Goal: Navigation & Orientation: Find specific page/section

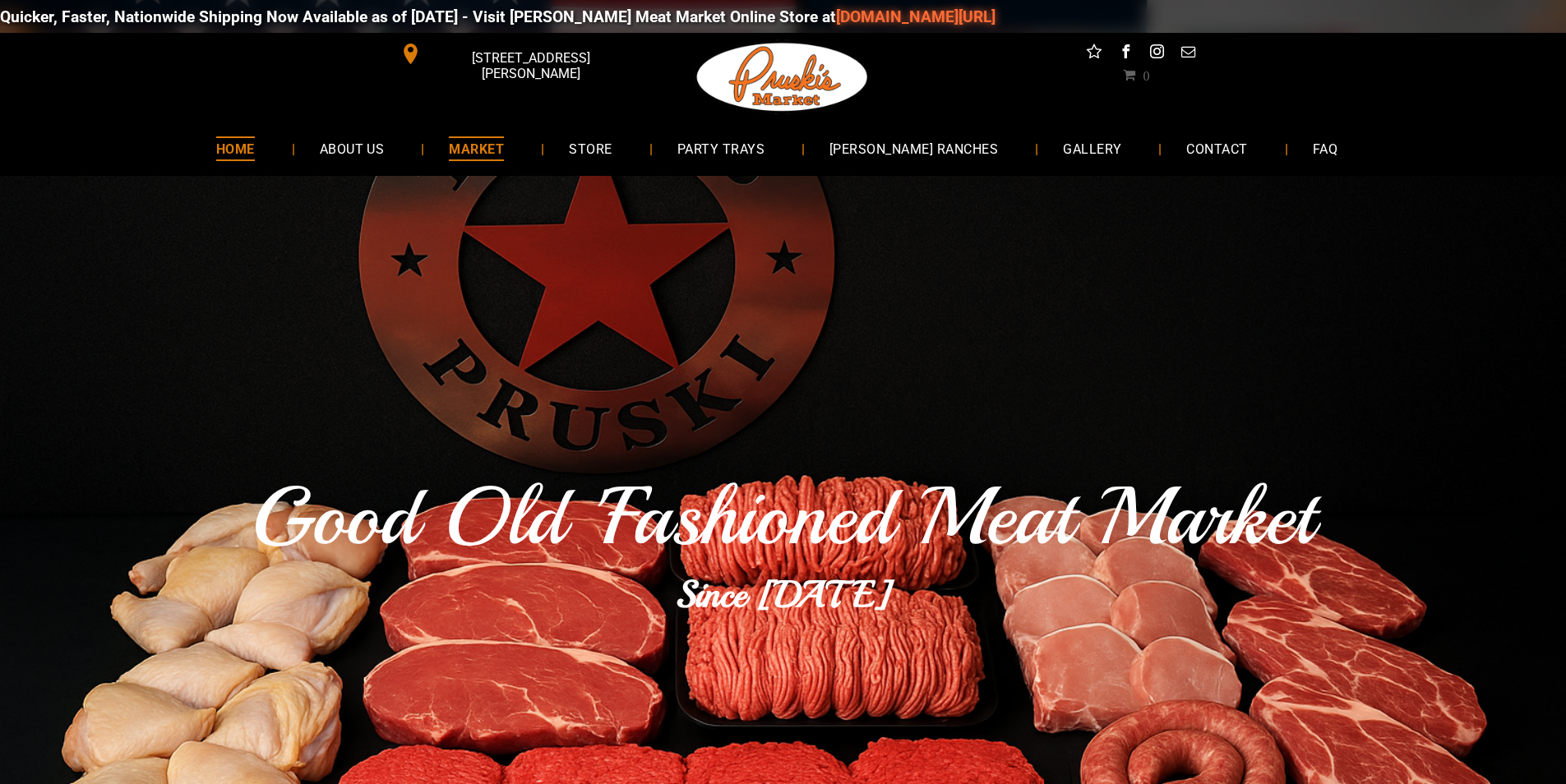
click at [502, 160] on span "MARKET" at bounding box center [476, 148] width 55 height 24
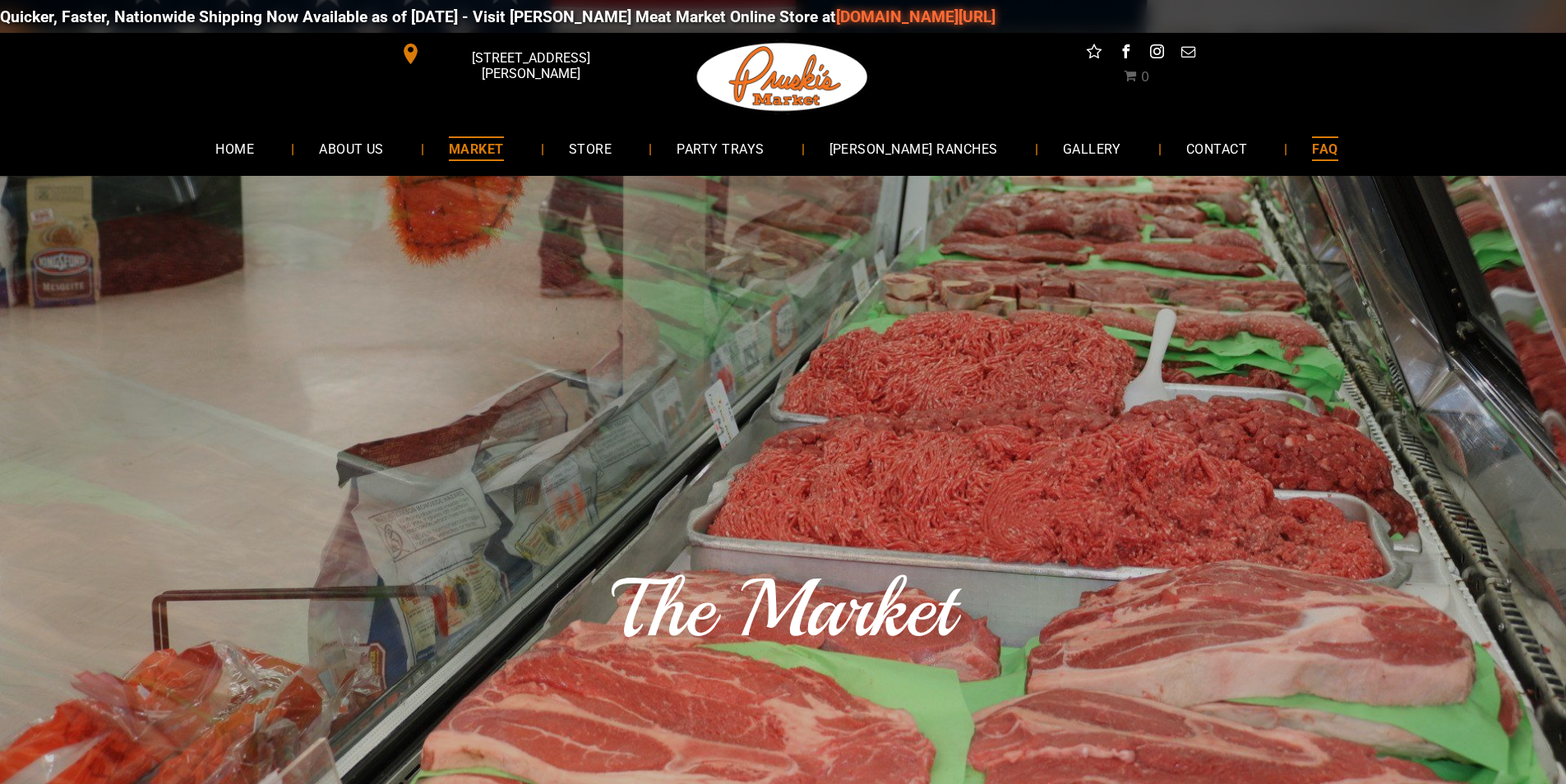
click at [1315, 145] on link "FAQ" at bounding box center [1325, 148] width 75 height 44
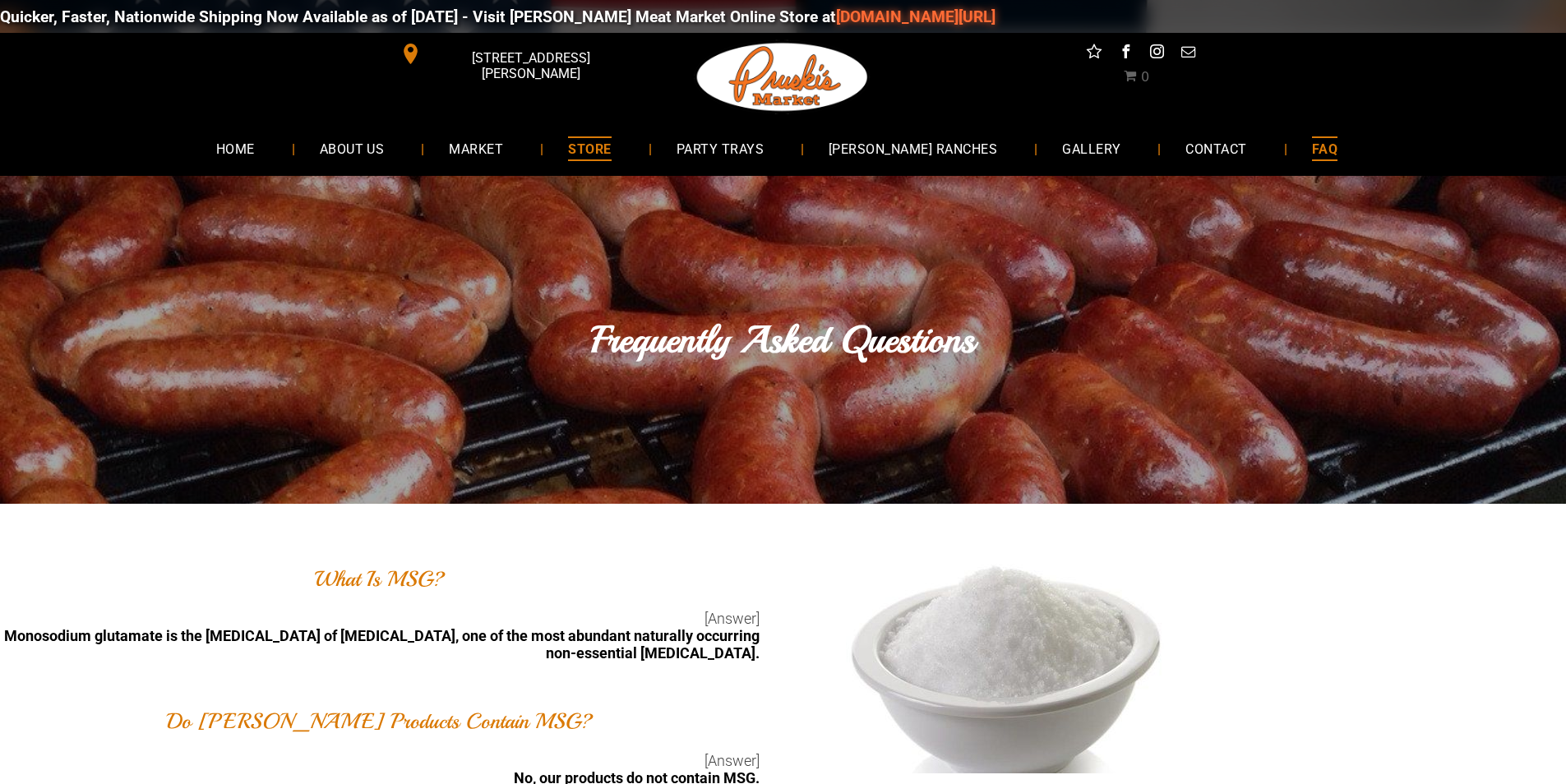
click at [636, 147] on link "STORE" at bounding box center [590, 148] width 92 height 44
